Goal: Book appointment/travel/reservation

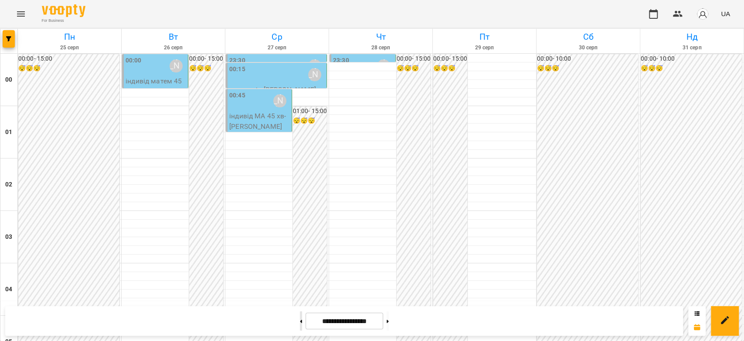
click at [300, 321] on button at bounding box center [301, 320] width 2 height 19
type input "**********"
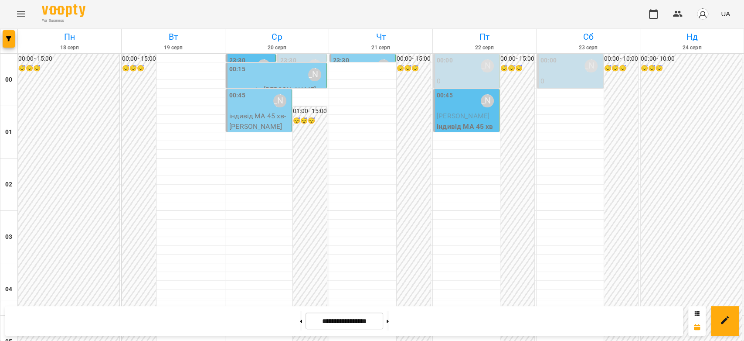
click at [439, 122] on p "індивід МА 45 хв" at bounding box center [467, 126] width 61 height 10
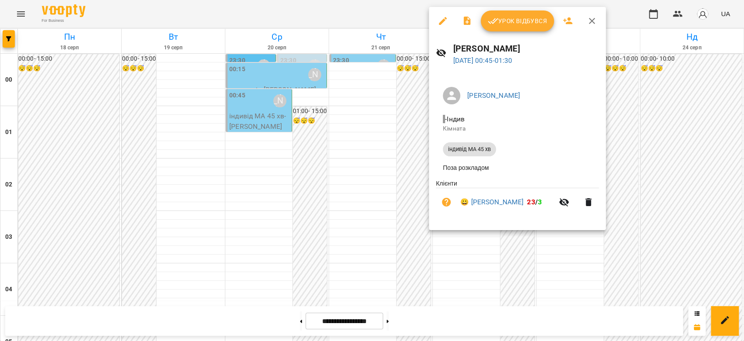
click at [315, 126] on div at bounding box center [372, 170] width 744 height 341
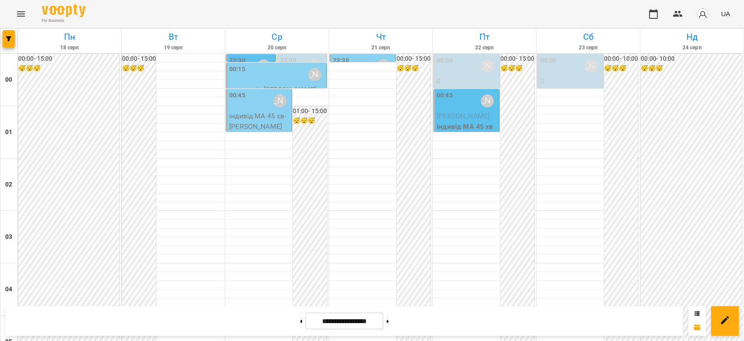
click at [233, 114] on p "індивід МА 45 хв - [PERSON_NAME]" at bounding box center [259, 121] width 61 height 20
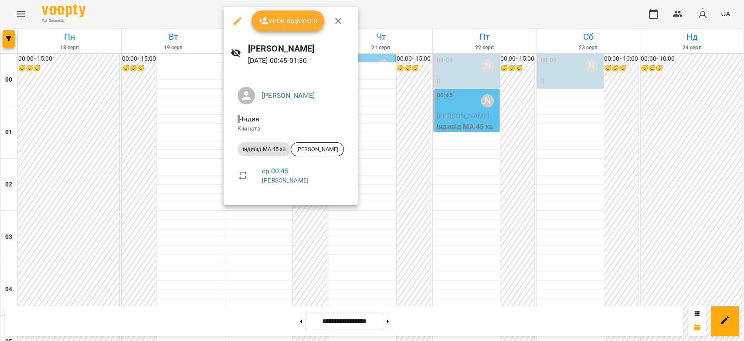
click at [449, 116] on div at bounding box center [372, 170] width 744 height 341
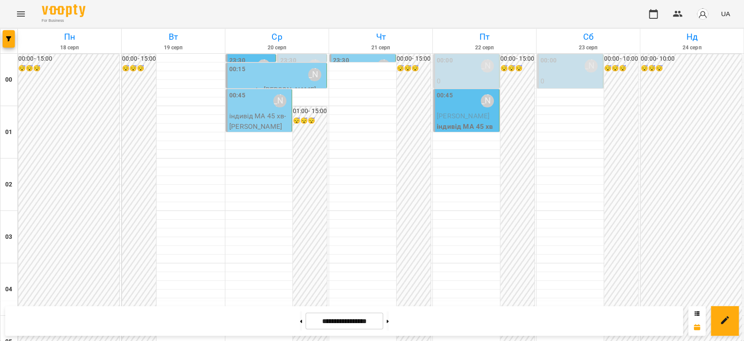
click at [305, 85] on p "логопедія - [PERSON_NAME]" at bounding box center [276, 90] width 95 height 10
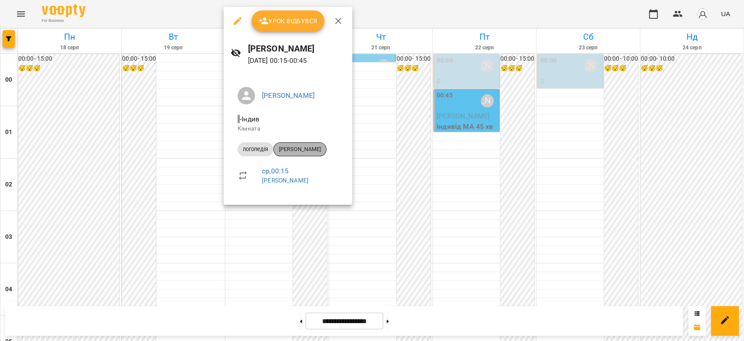
click at [315, 147] on span "[PERSON_NAME]" at bounding box center [300, 149] width 52 height 8
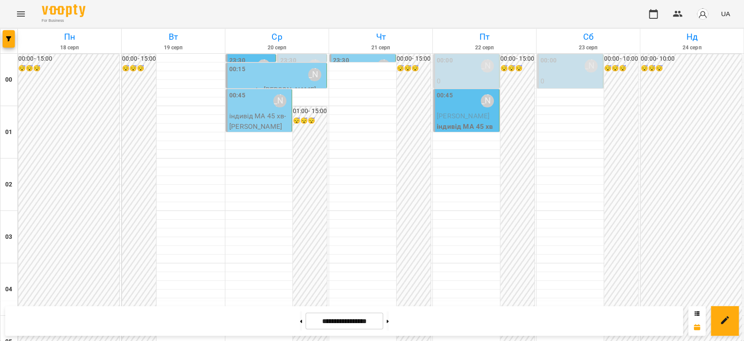
scroll to position [921, 0]
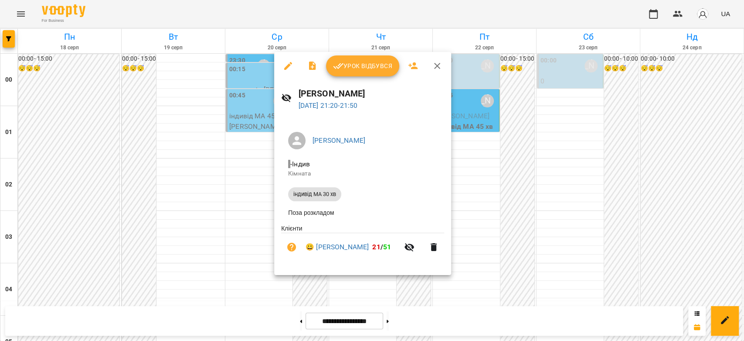
click at [224, 235] on div at bounding box center [372, 170] width 744 height 341
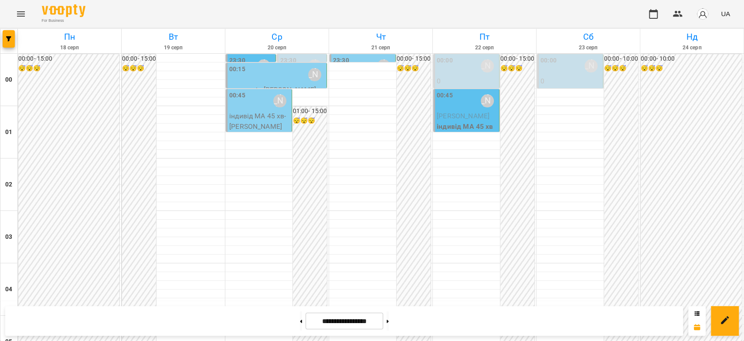
scroll to position [1008, 0]
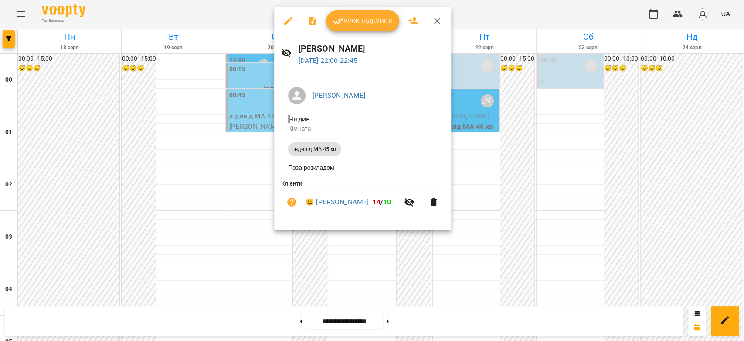
click at [256, 225] on div at bounding box center [372, 170] width 744 height 341
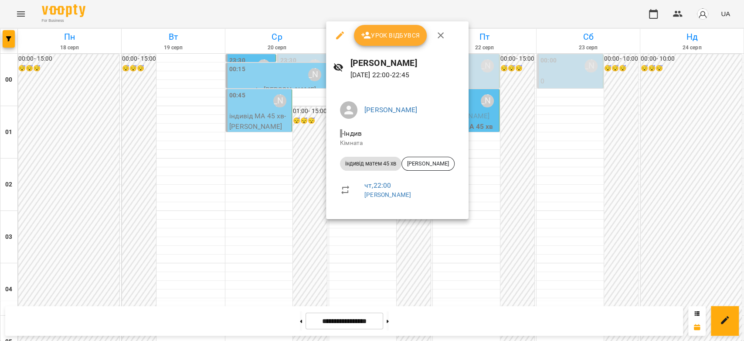
click at [253, 219] on div at bounding box center [372, 170] width 744 height 341
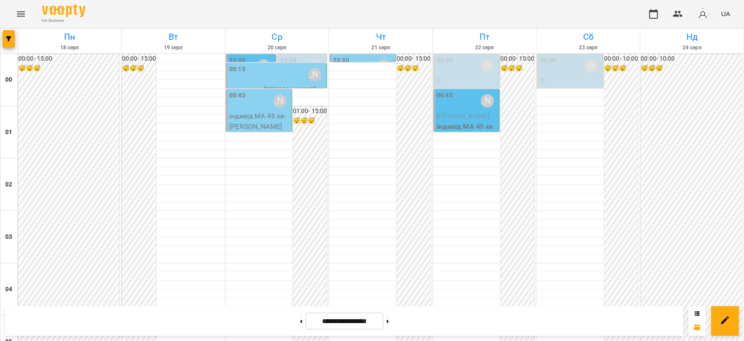
scroll to position [863, 0]
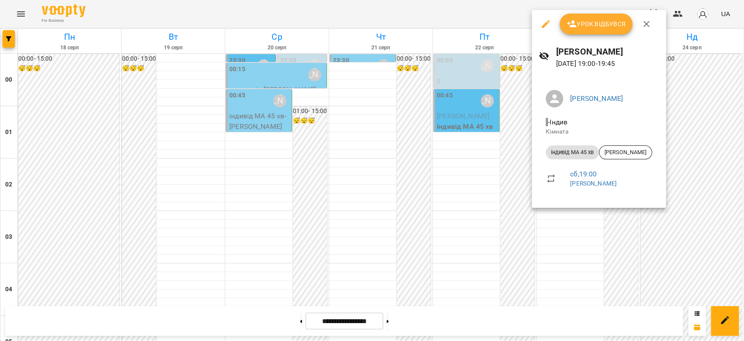
click at [480, 210] on div at bounding box center [372, 170] width 744 height 341
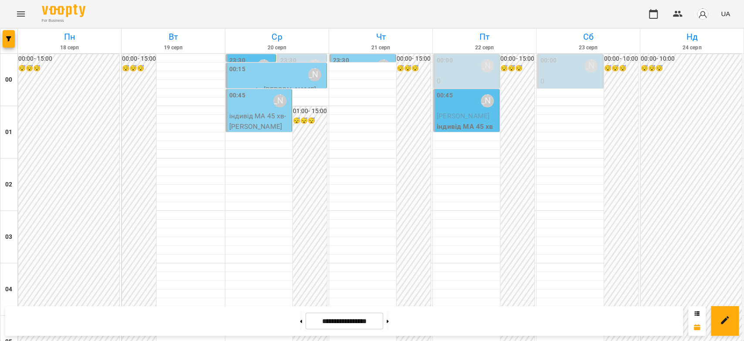
scroll to position [1008, 0]
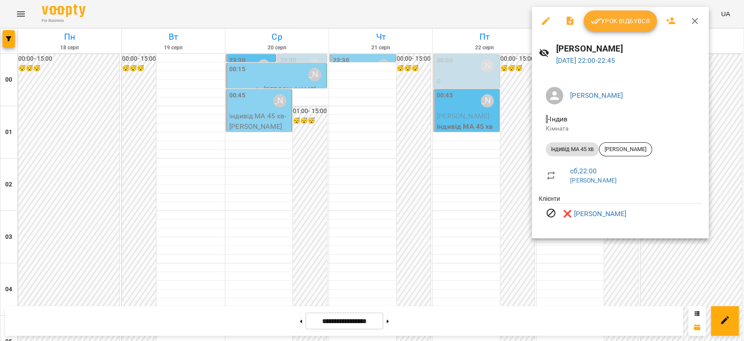
click at [485, 187] on div at bounding box center [372, 170] width 744 height 341
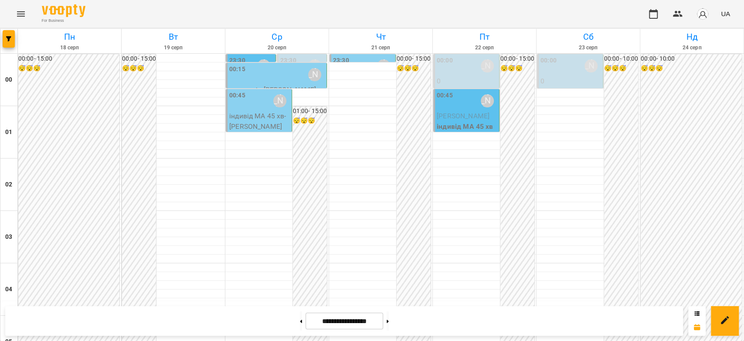
scroll to position [475, 0]
click at [389, 320] on button at bounding box center [388, 320] width 2 height 19
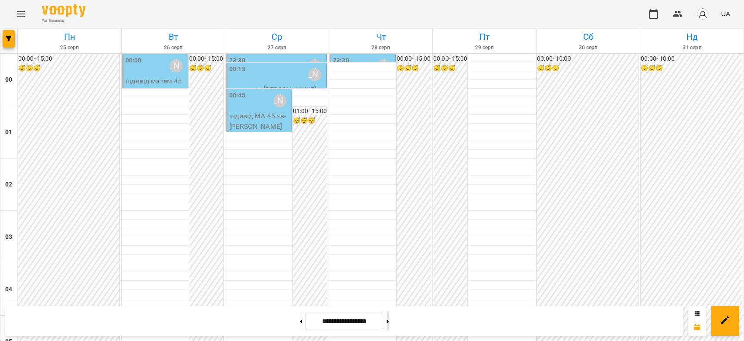
click at [389, 319] on button at bounding box center [388, 320] width 2 height 19
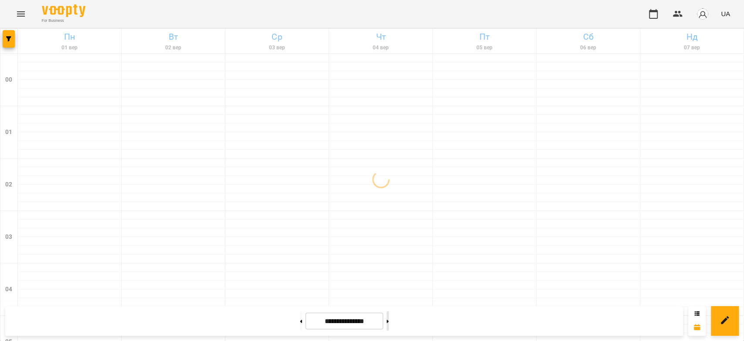
click at [389, 319] on button at bounding box center [388, 320] width 2 height 19
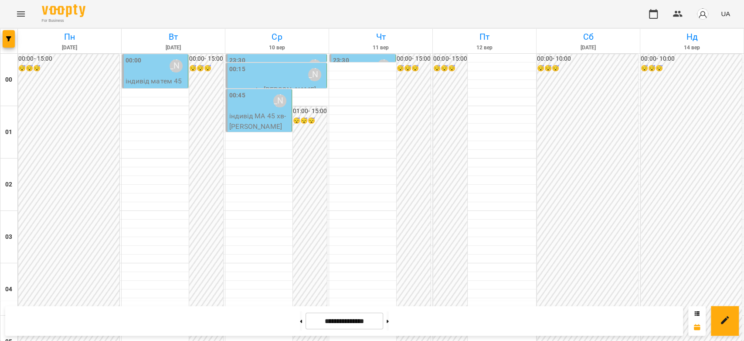
scroll to position [1008, 0]
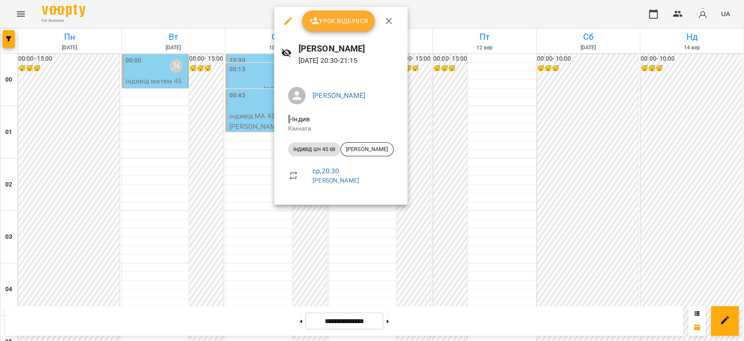
click at [548, 137] on div at bounding box center [372, 170] width 744 height 341
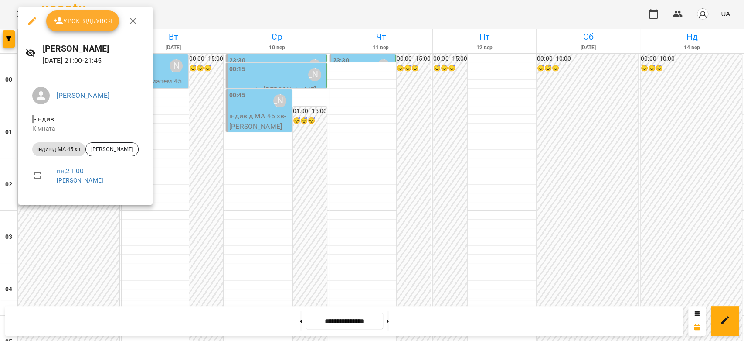
click at [220, 157] on div at bounding box center [372, 170] width 744 height 341
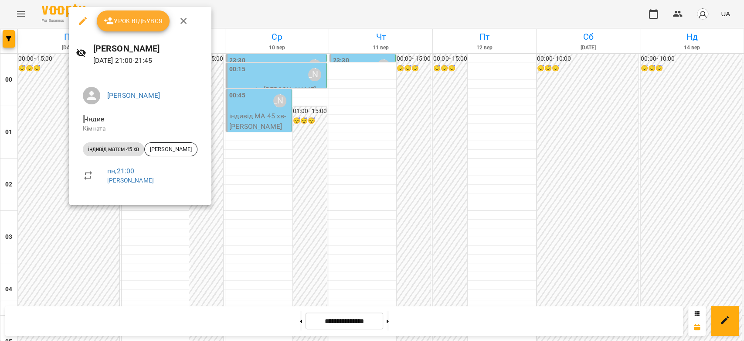
click at [299, 163] on div at bounding box center [372, 170] width 744 height 341
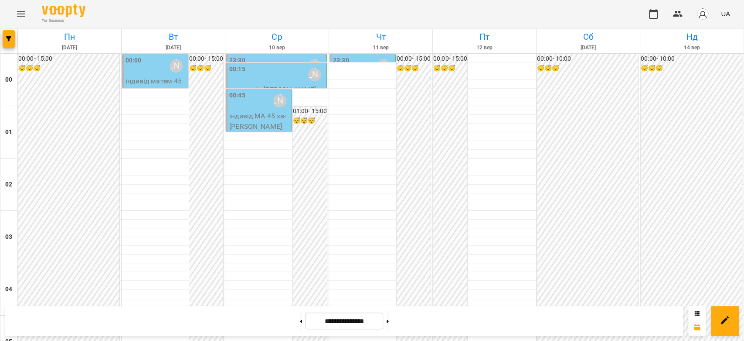
scroll to position [475, 0]
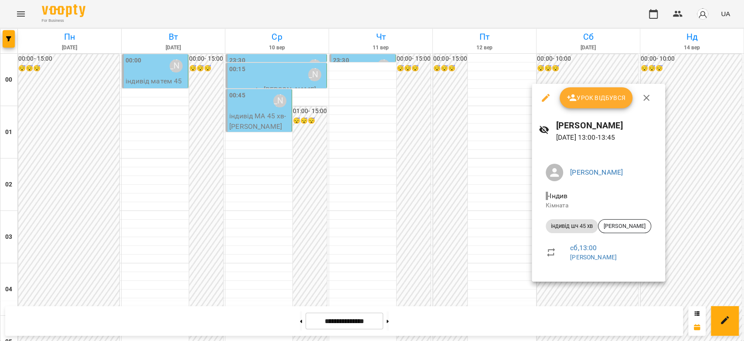
click at [436, 188] on div at bounding box center [372, 170] width 744 height 341
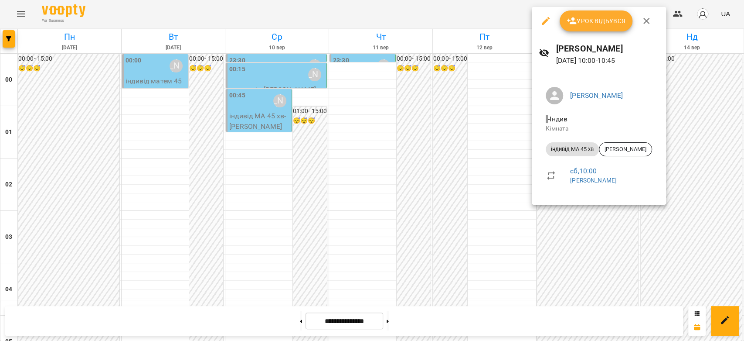
click at [520, 163] on div at bounding box center [372, 170] width 744 height 341
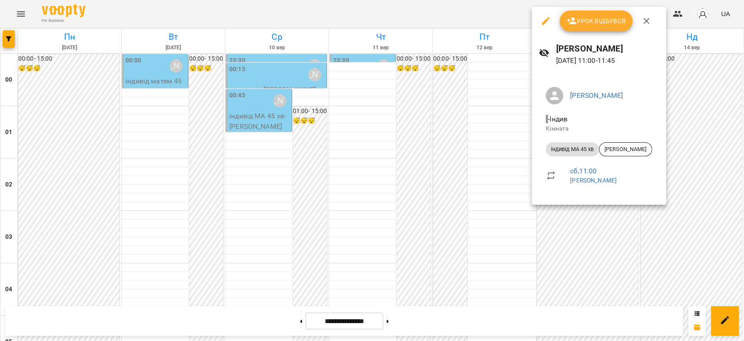
click at [486, 181] on div at bounding box center [372, 170] width 744 height 341
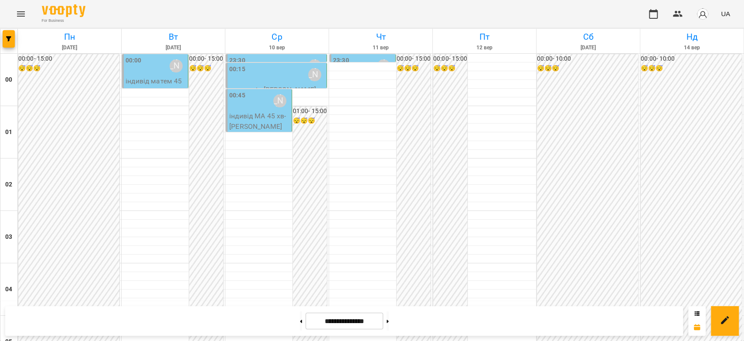
scroll to position [717, 0]
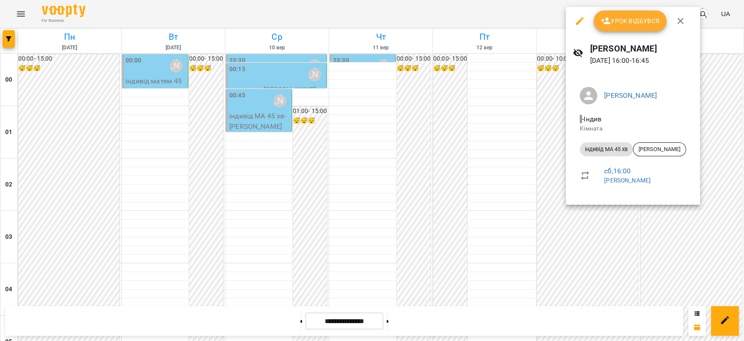
click at [491, 180] on div at bounding box center [372, 170] width 744 height 341
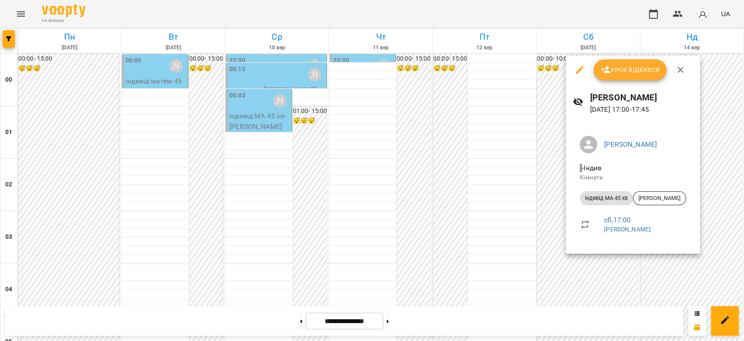
click at [461, 172] on div at bounding box center [372, 170] width 744 height 341
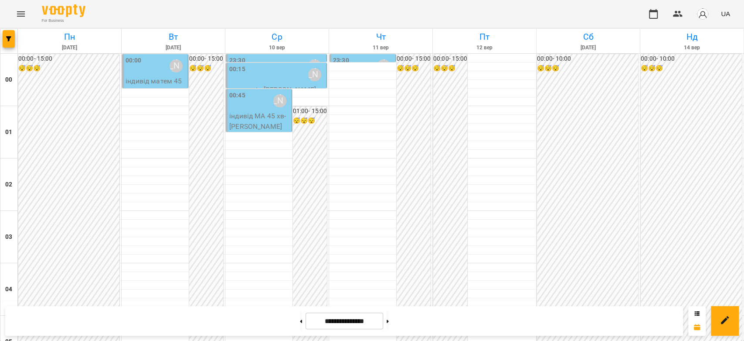
scroll to position [814, 0]
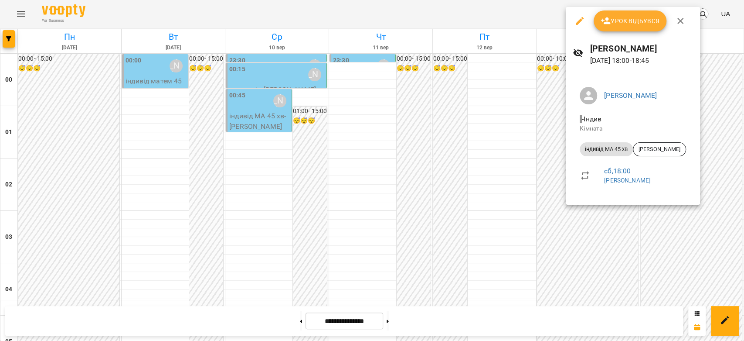
click at [494, 172] on div at bounding box center [372, 170] width 744 height 341
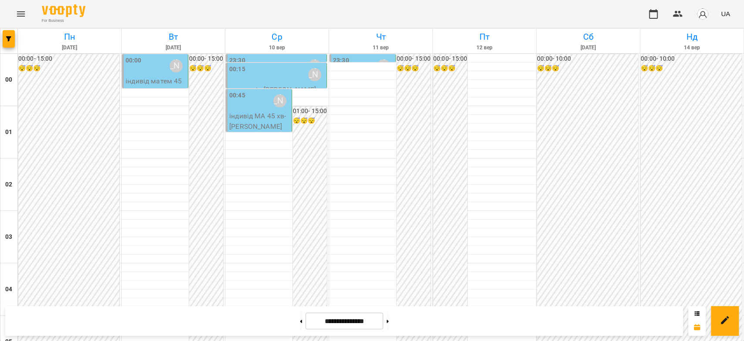
scroll to position [911, 0]
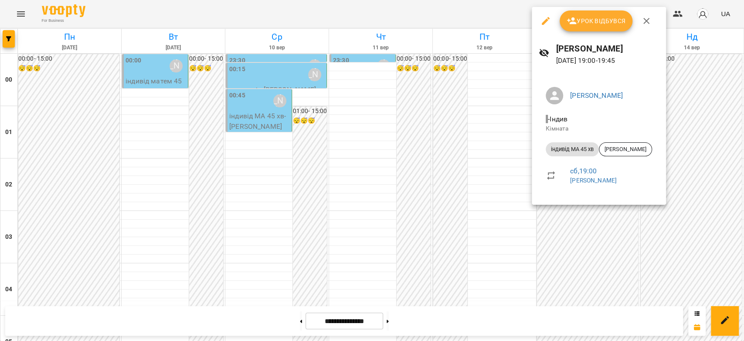
click at [477, 174] on div at bounding box center [372, 170] width 744 height 341
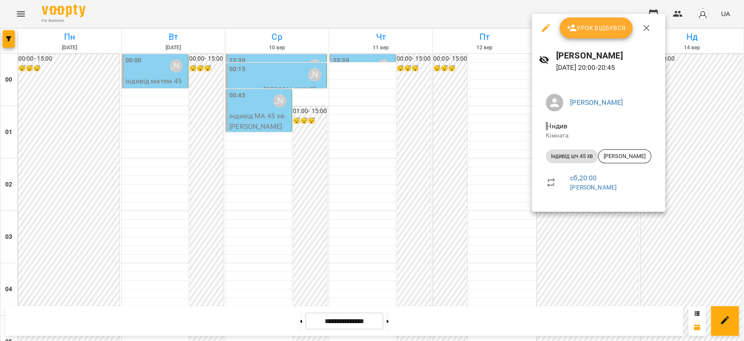
click at [475, 197] on div at bounding box center [372, 170] width 744 height 341
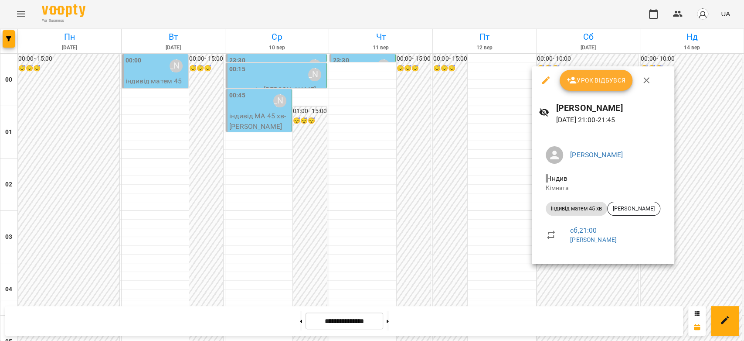
click at [487, 207] on div at bounding box center [372, 170] width 744 height 341
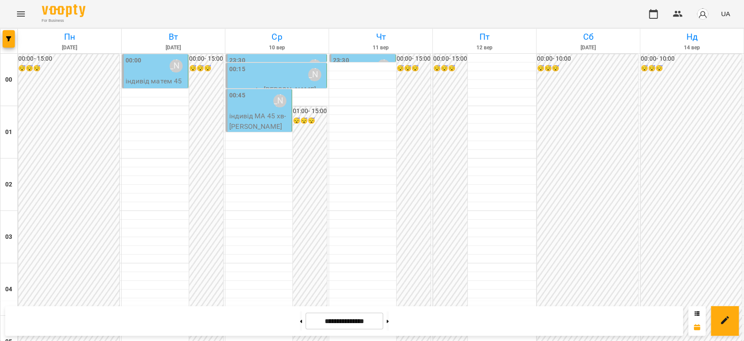
scroll to position [1008, 0]
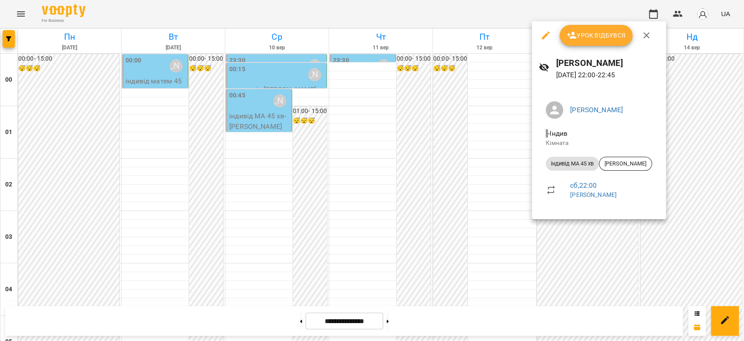
click at [460, 178] on div at bounding box center [372, 170] width 744 height 341
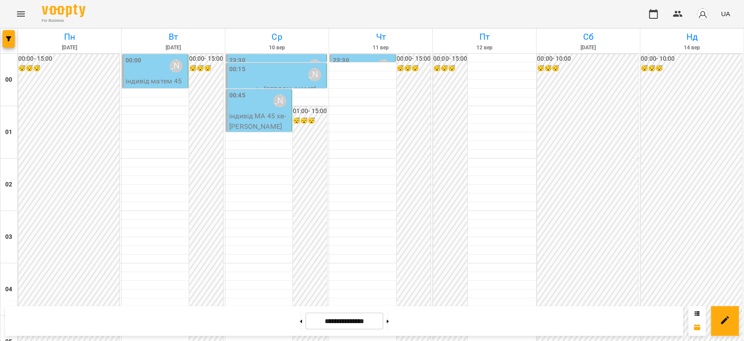
scroll to position [717, 0]
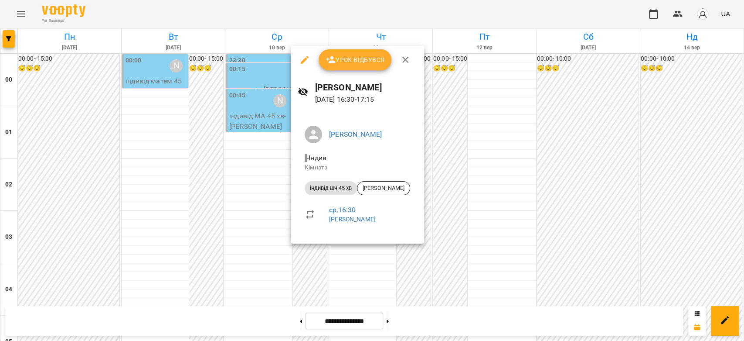
click at [200, 218] on div at bounding box center [372, 170] width 744 height 341
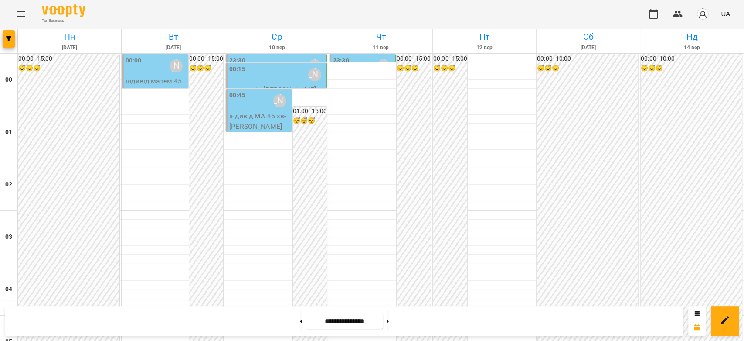
scroll to position [959, 0]
click at [306, 316] on input "**********" at bounding box center [345, 320] width 78 height 17
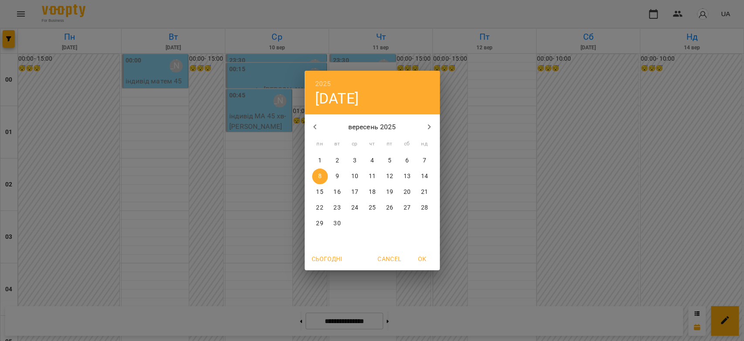
click at [290, 324] on div "2025 пн, вер [DATE] вт ср чт пт сб нд 1 2 3 4 5 6 7 8 9 10 11 12 13 14 15 16 17…" at bounding box center [372, 170] width 744 height 341
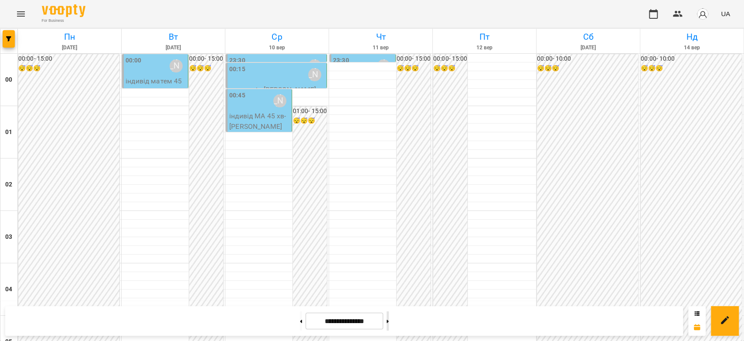
click at [389, 317] on button at bounding box center [388, 320] width 2 height 19
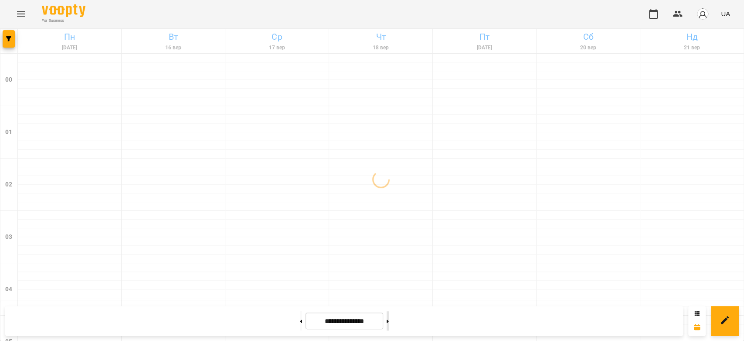
click at [389, 317] on button at bounding box center [388, 320] width 2 height 19
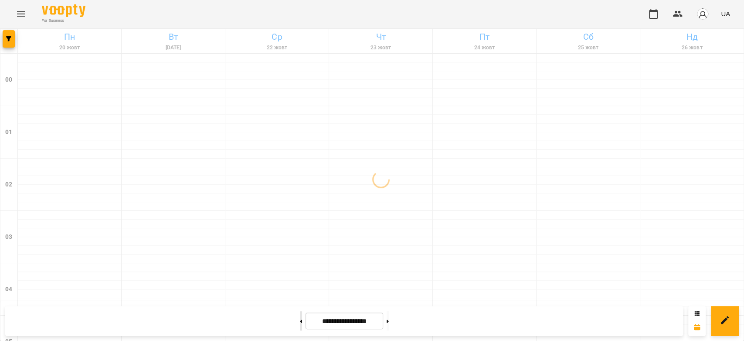
click at [300, 324] on button at bounding box center [301, 320] width 2 height 19
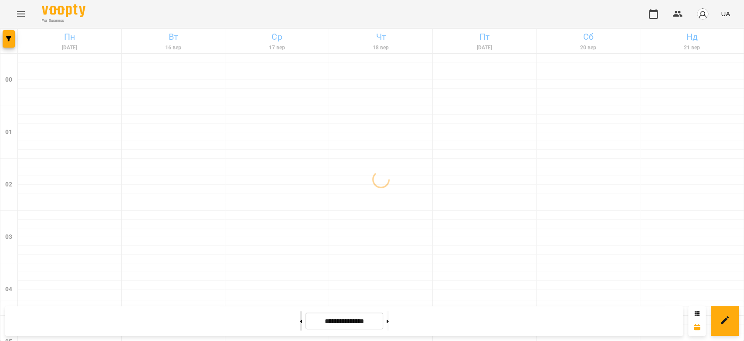
click at [300, 324] on button at bounding box center [301, 320] width 2 height 19
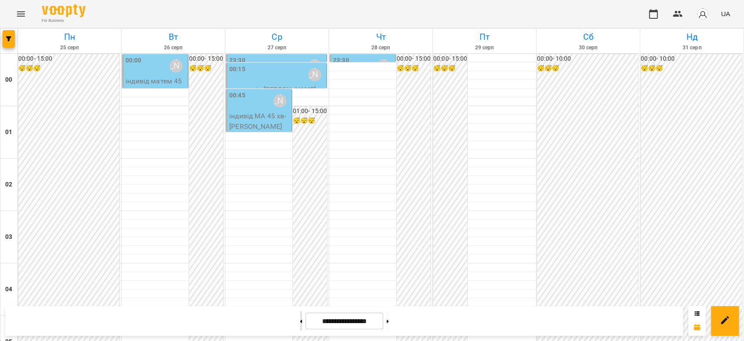
click at [300, 317] on button at bounding box center [301, 320] width 2 height 19
type input "**********"
